Goal: Navigation & Orientation: Find specific page/section

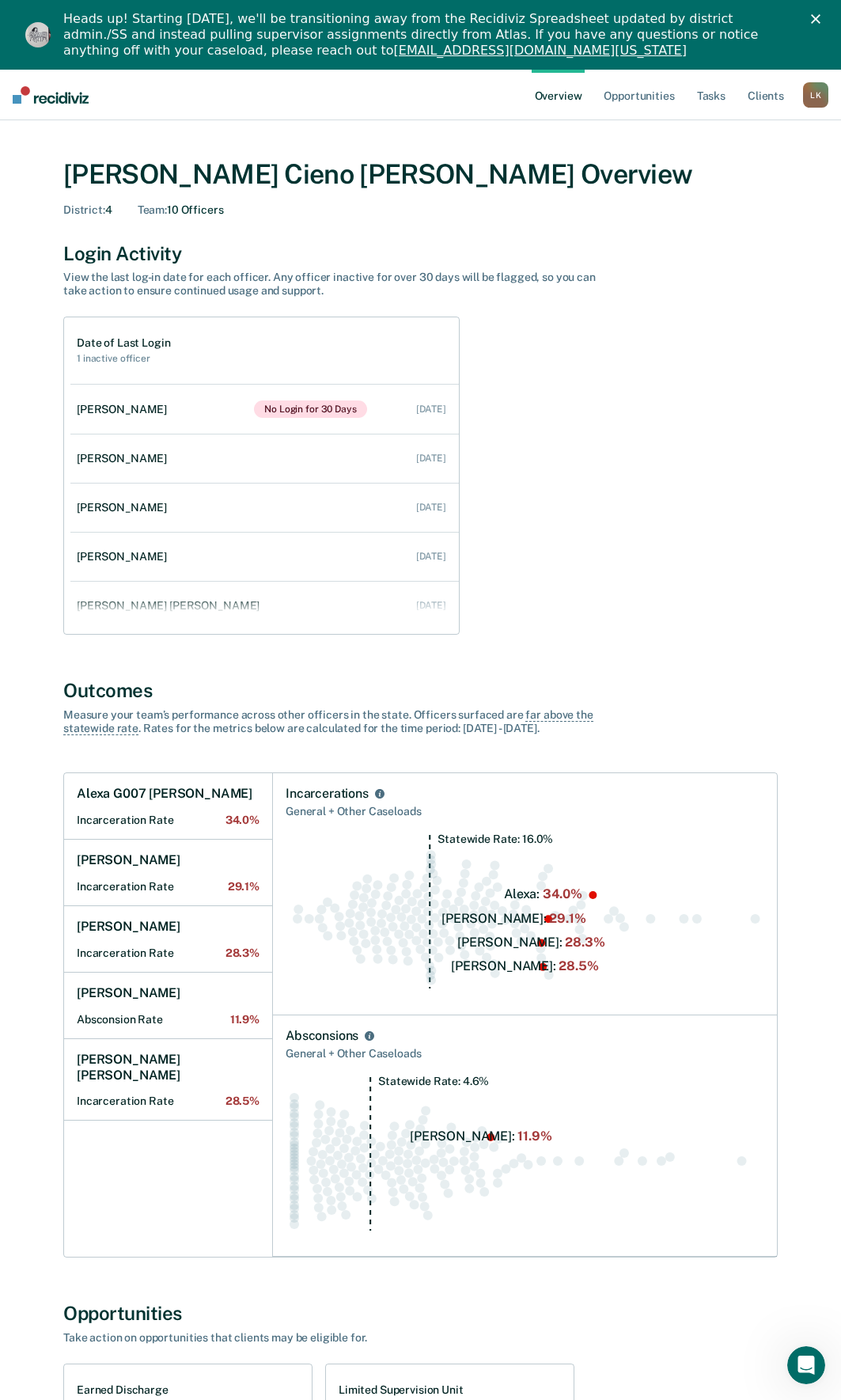
click at [808, 98] on div "L K" at bounding box center [815, 95] width 26 height 26
click at [759, 171] on link "Go to Operations" at bounding box center [752, 172] width 127 height 14
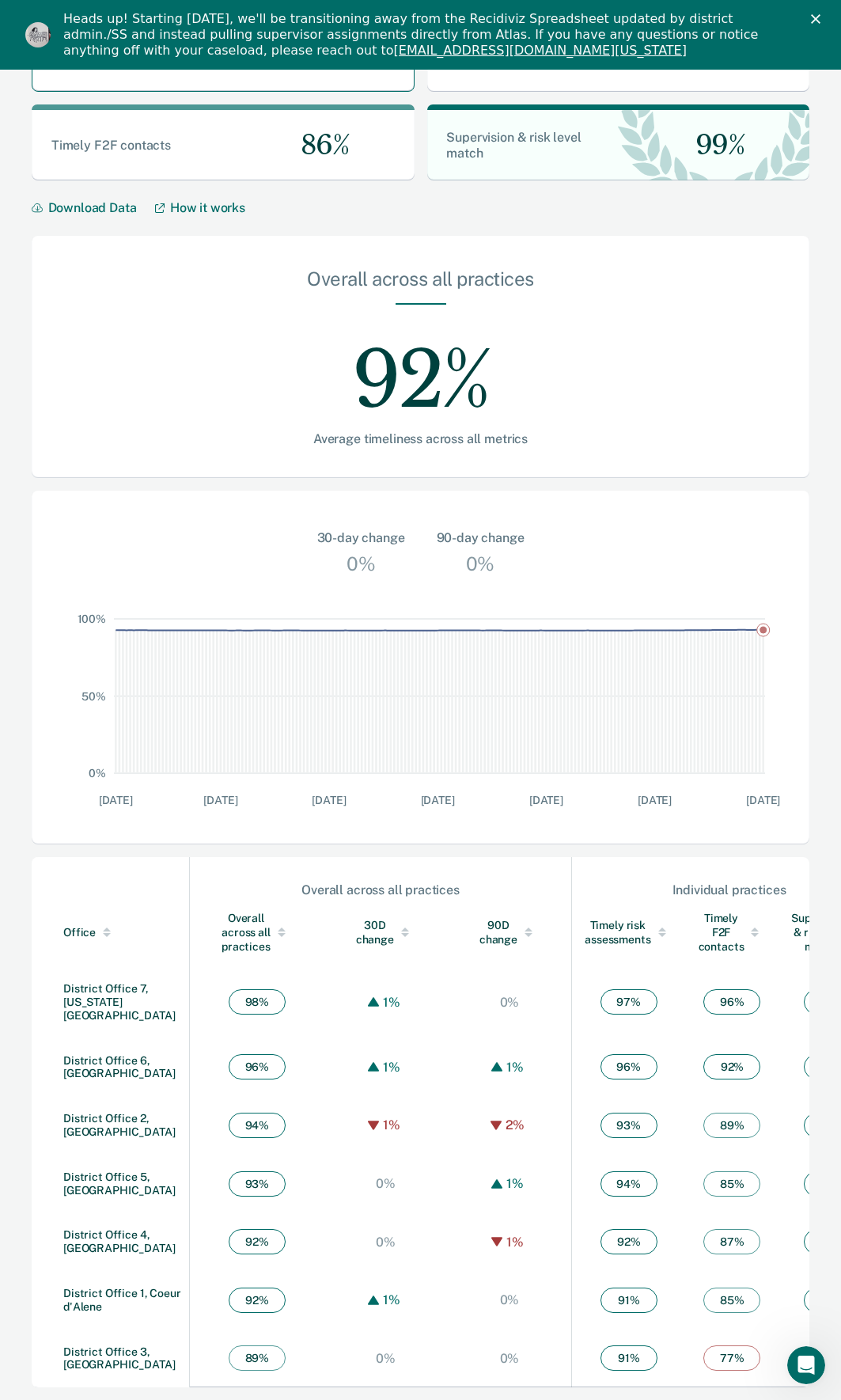
scroll to position [140, 0]
click at [104, 1237] on link "District Office 4, [GEOGRAPHIC_DATA]" at bounding box center [119, 1241] width 112 height 26
